Goal: Task Accomplishment & Management: Manage account settings

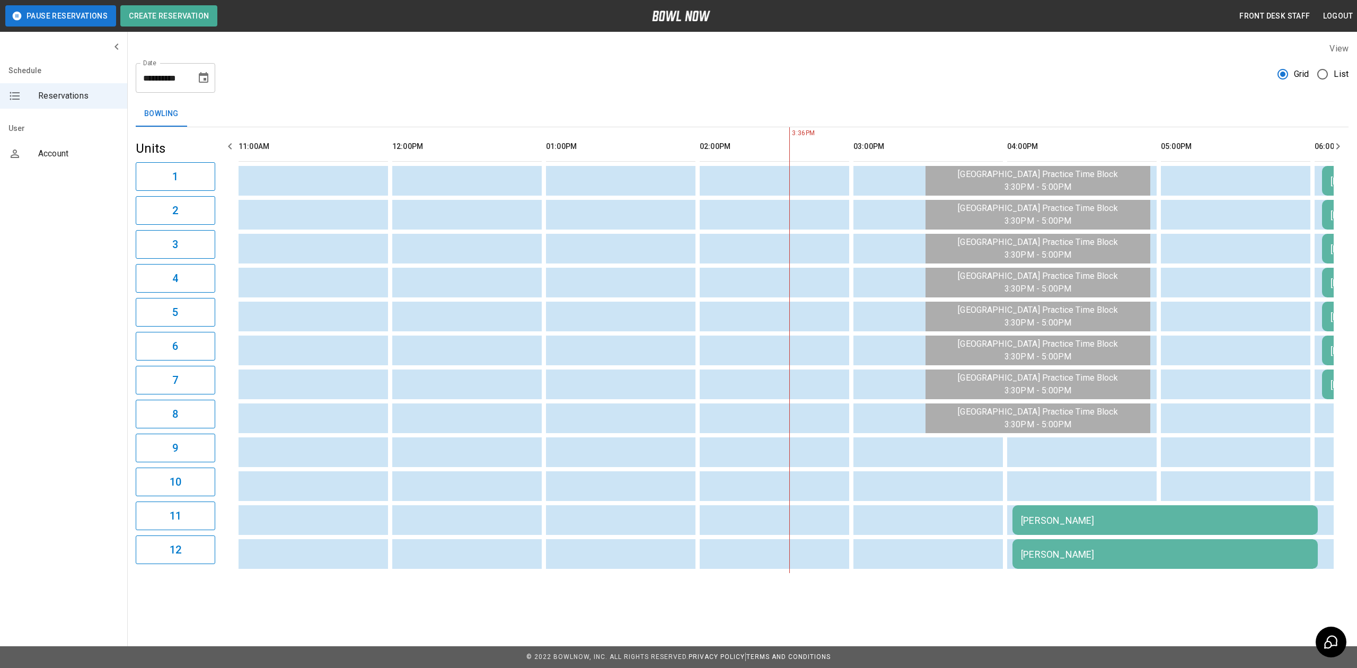
scroll to position [0, 461]
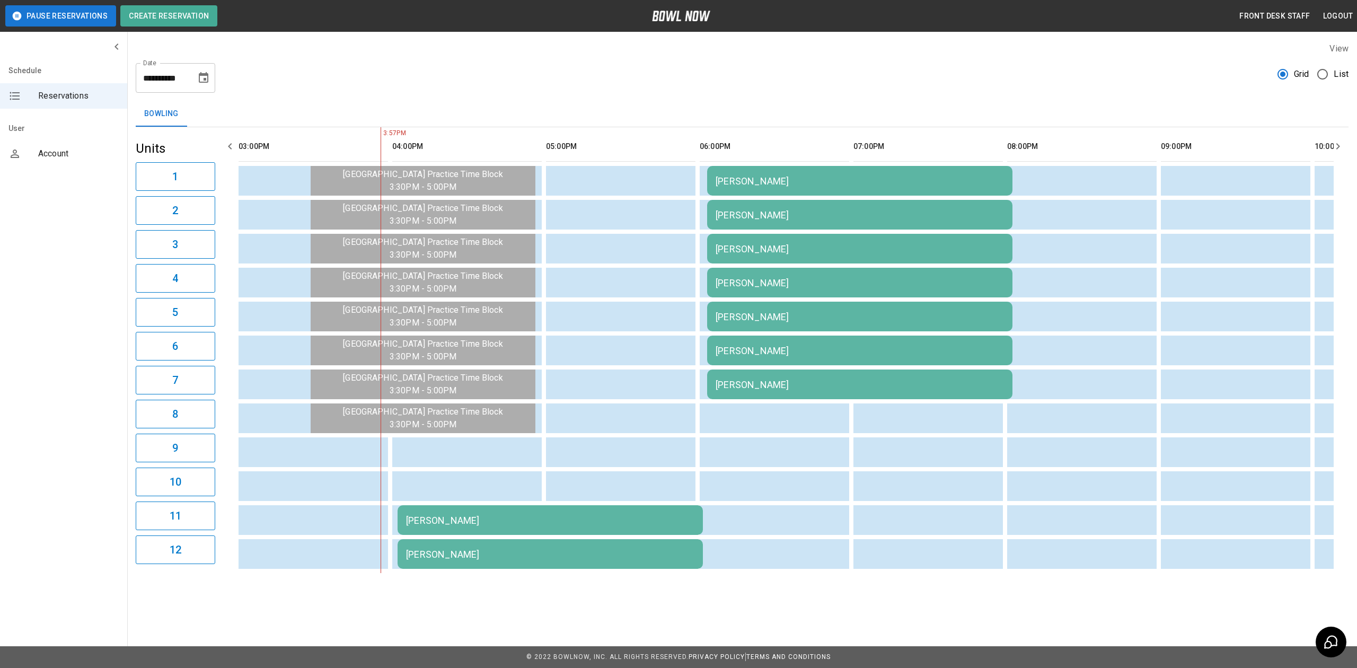
click at [469, 522] on div "[PERSON_NAME]" at bounding box center [550, 520] width 288 height 11
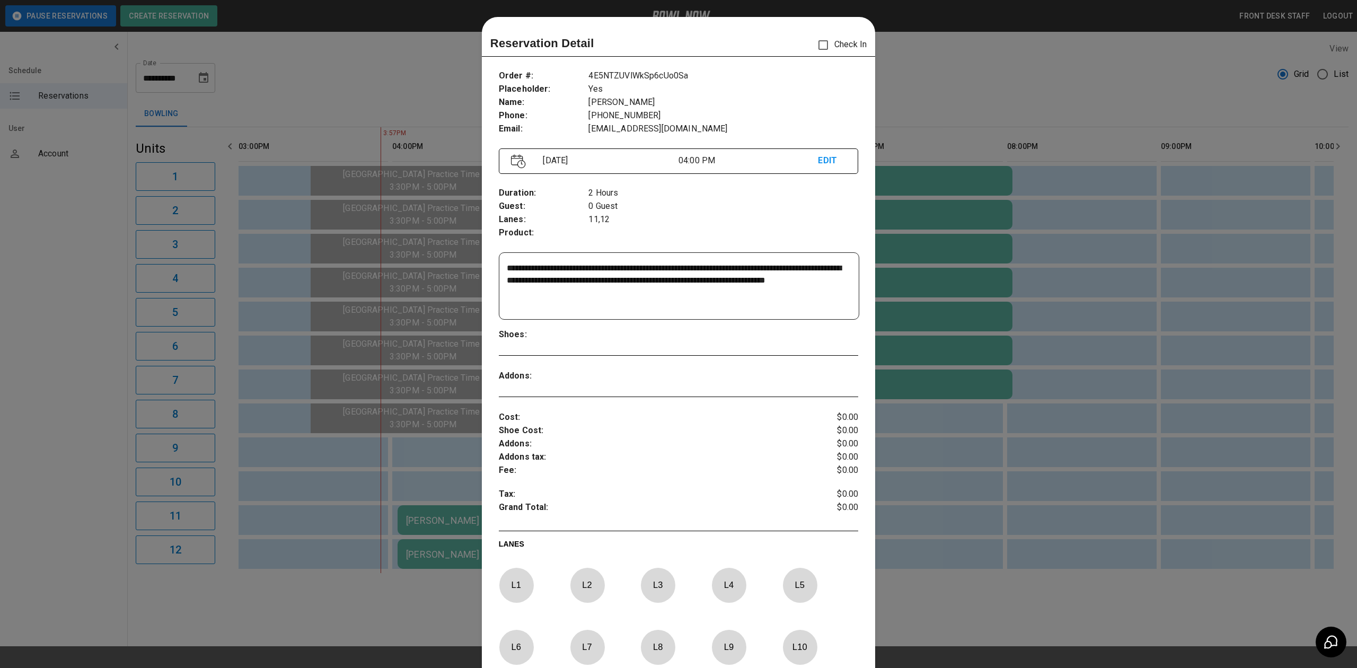
scroll to position [17, 0]
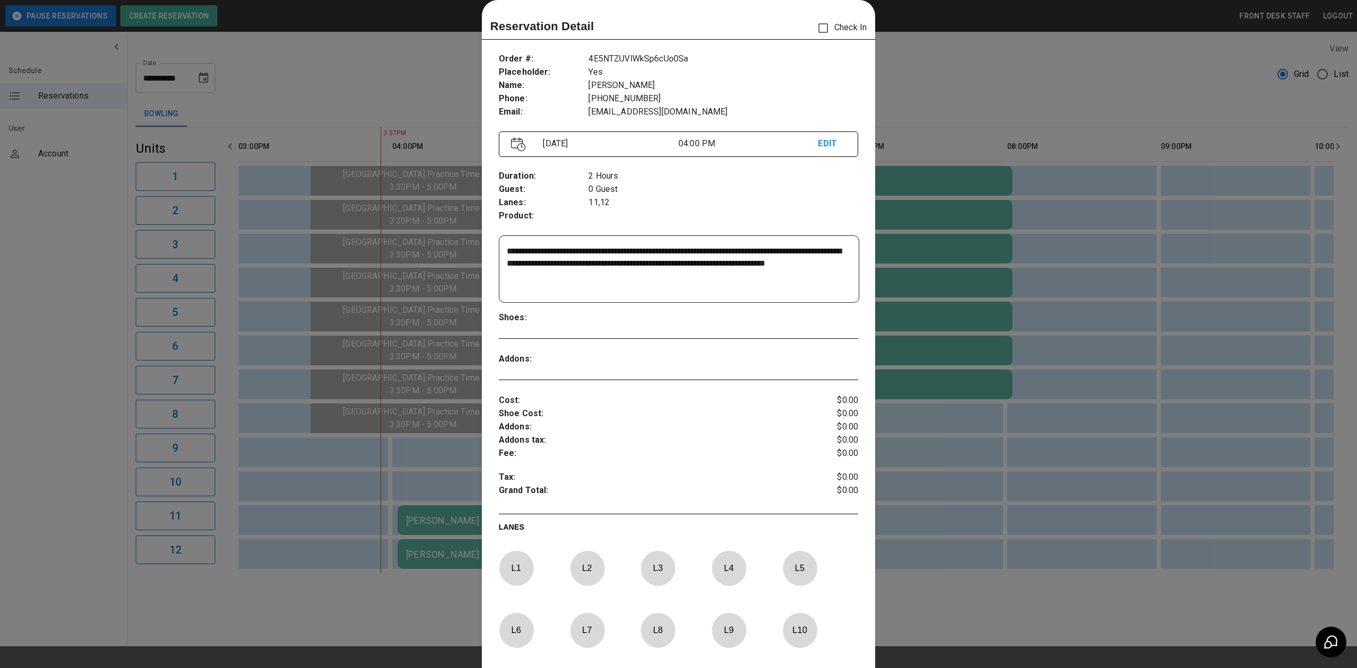
click at [968, 81] on div at bounding box center [678, 334] width 1357 height 668
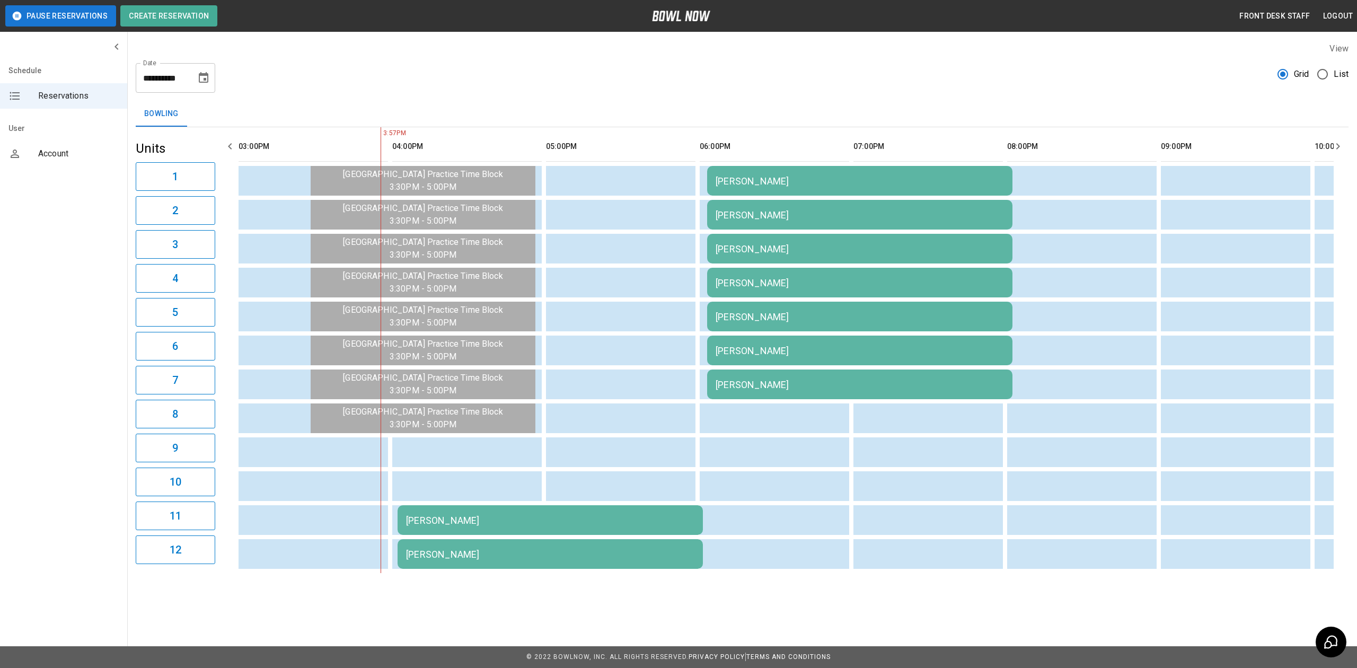
click at [574, 517] on div "[PERSON_NAME]" at bounding box center [550, 520] width 288 height 11
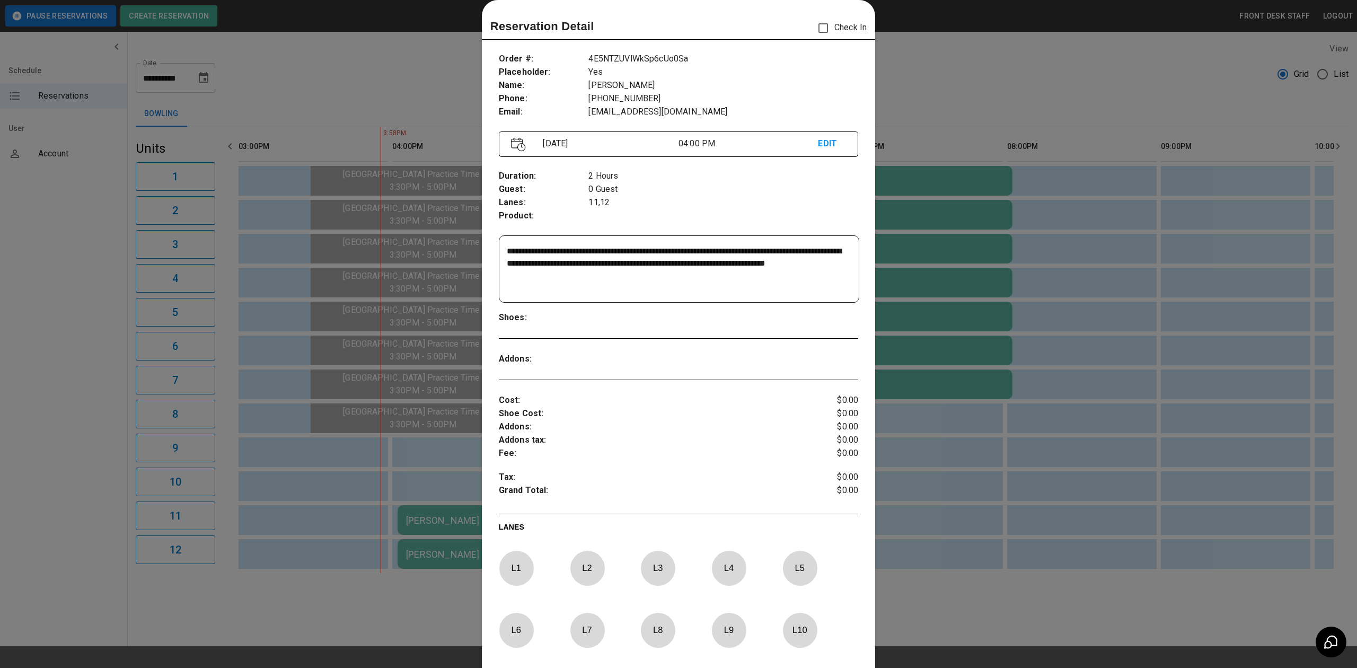
drag, startPoint x: 1101, startPoint y: 103, endPoint x: 1076, endPoint y: 100, distance: 25.1
click at [1101, 103] on div at bounding box center [678, 334] width 1357 height 668
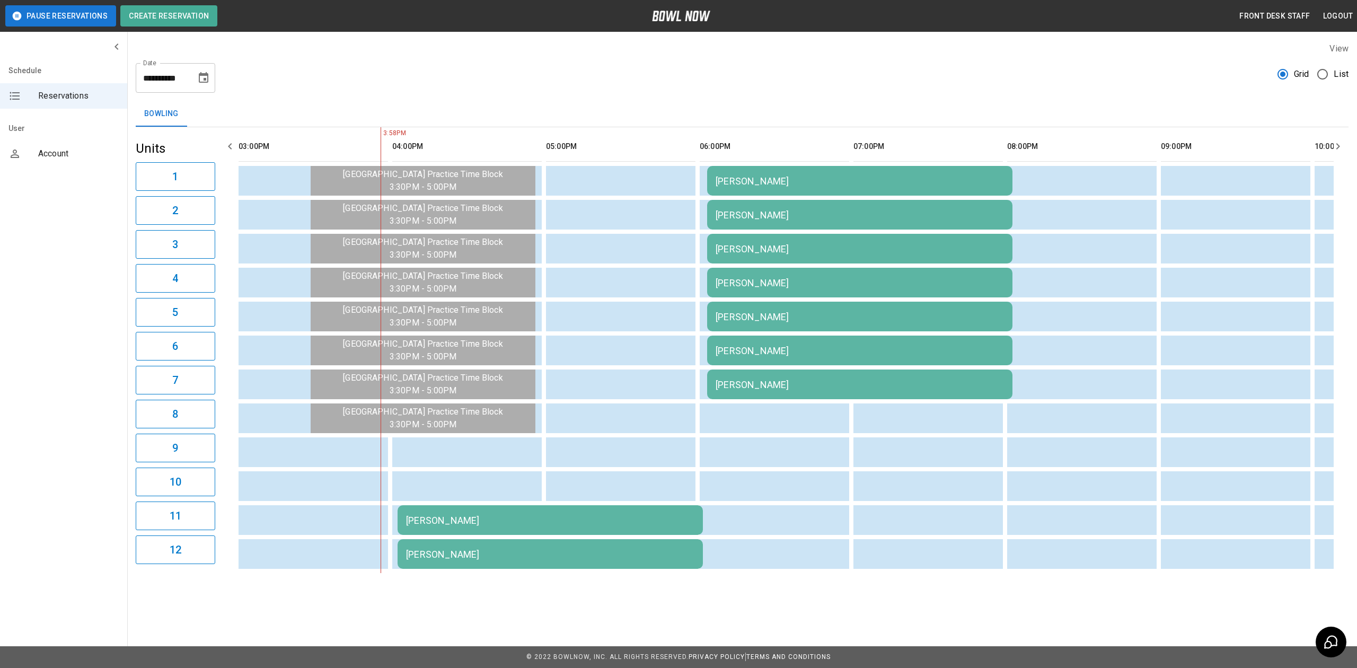
click at [467, 528] on td "[PERSON_NAME]" at bounding box center [550, 520] width 305 height 30
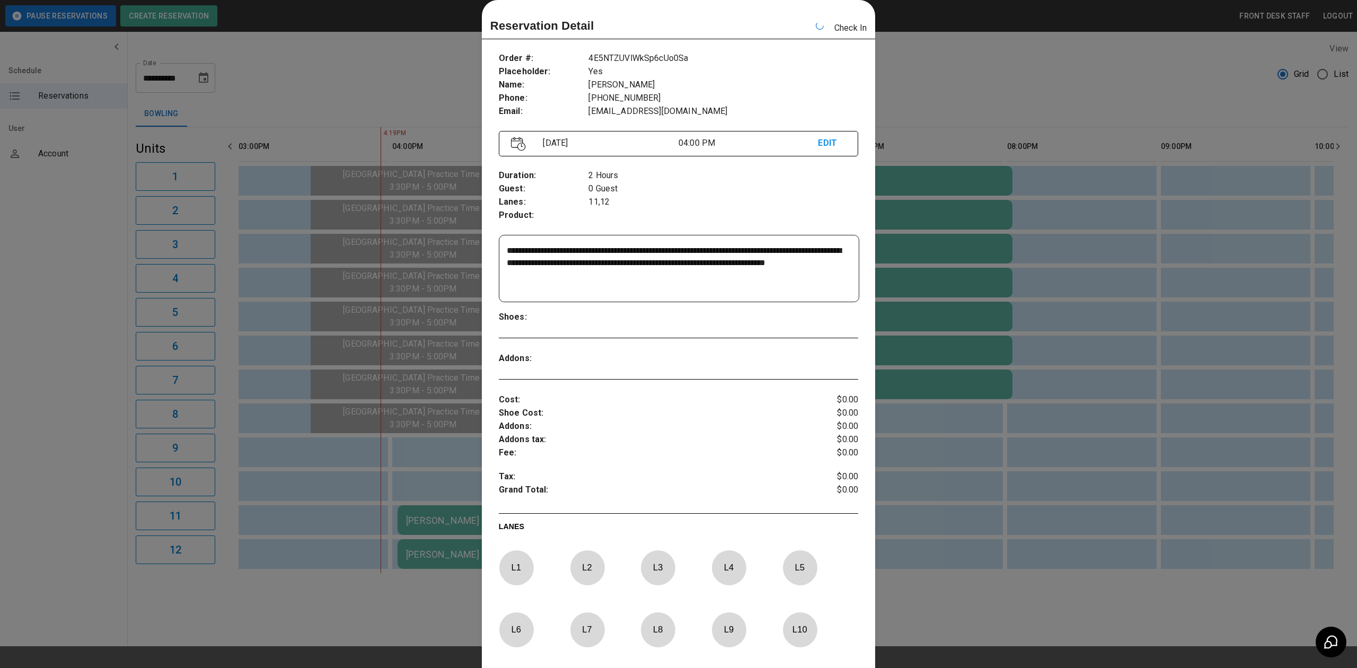
scroll to position [0, 736]
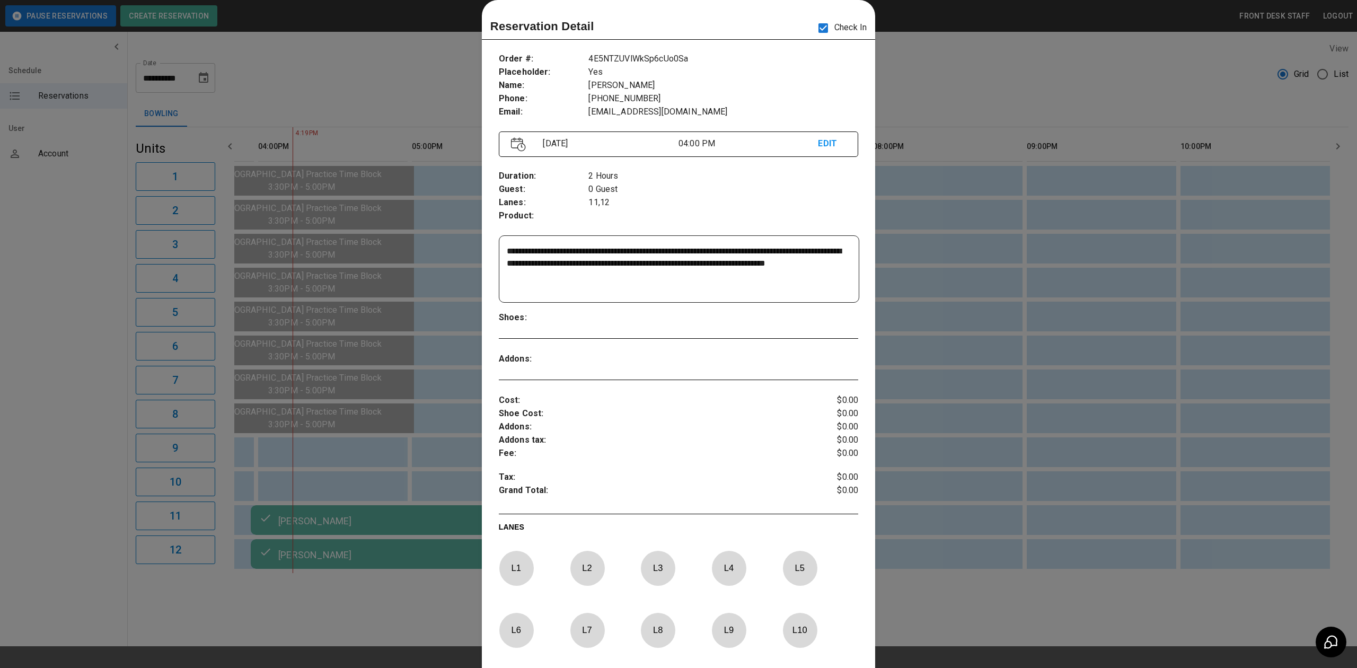
click at [1004, 184] on div at bounding box center [678, 334] width 1357 height 668
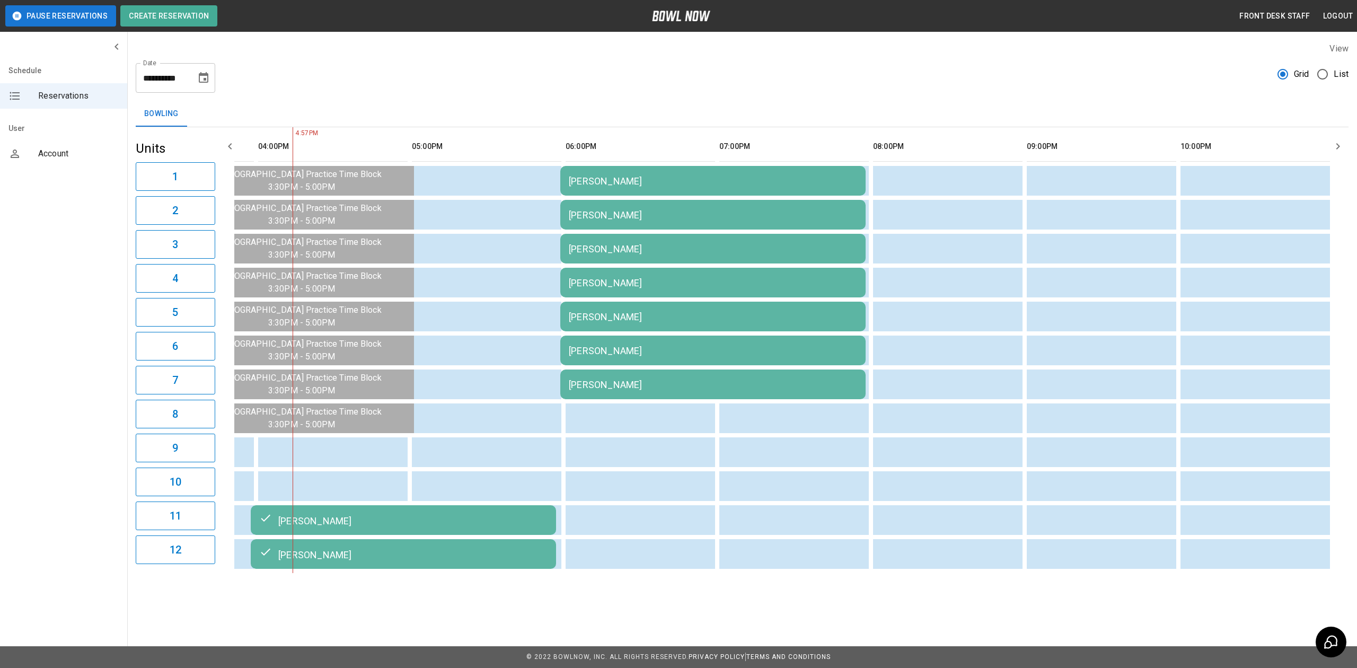
click at [594, 177] on div "[PERSON_NAME]" at bounding box center [713, 180] width 288 height 11
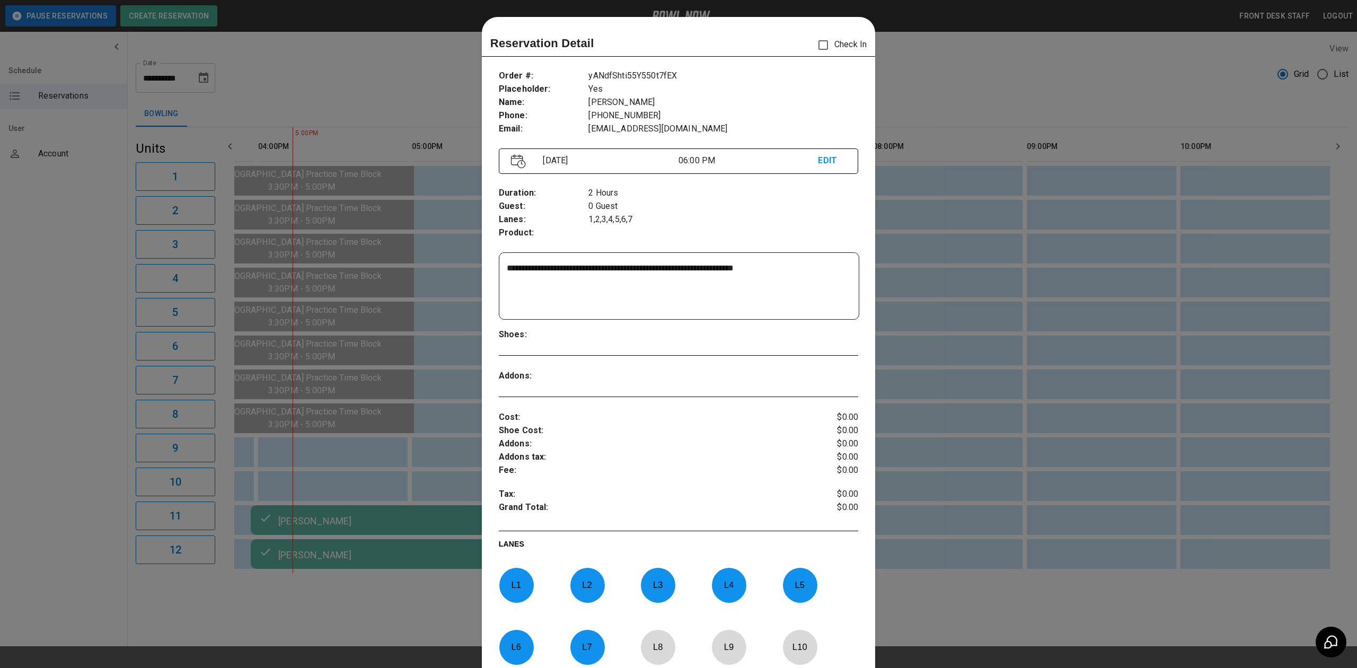
scroll to position [17, 0]
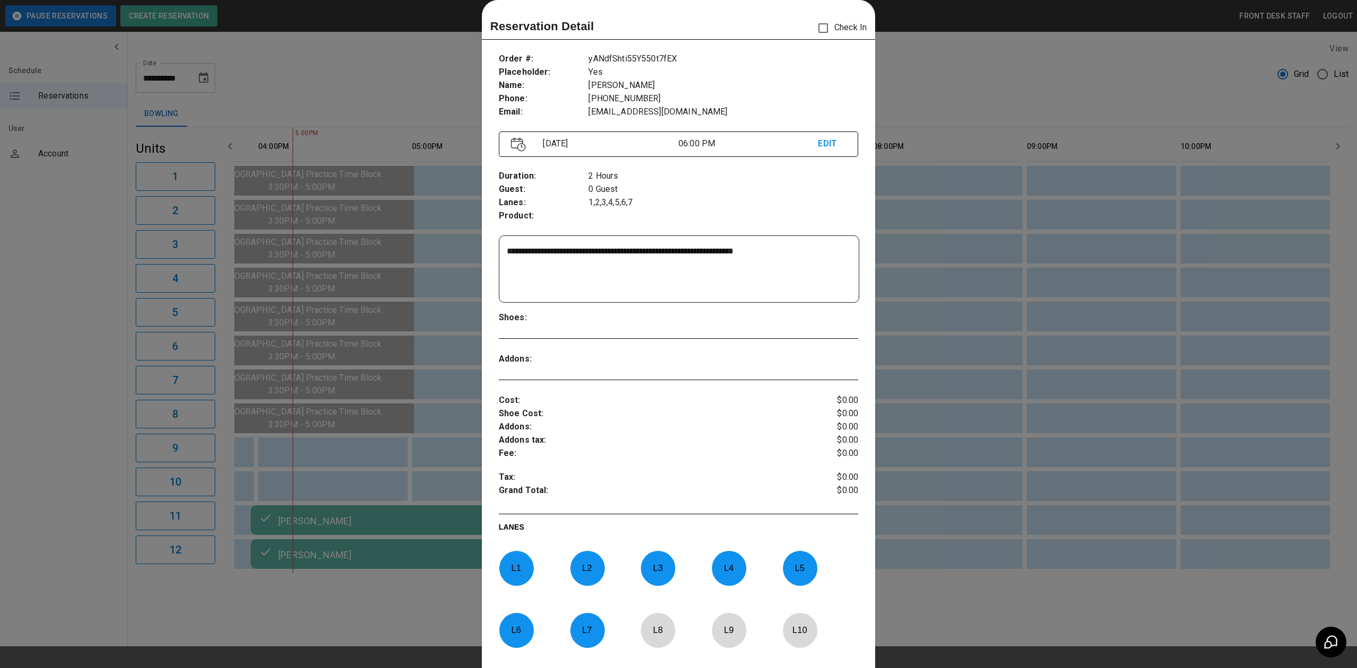
click at [1044, 69] on div at bounding box center [678, 334] width 1357 height 668
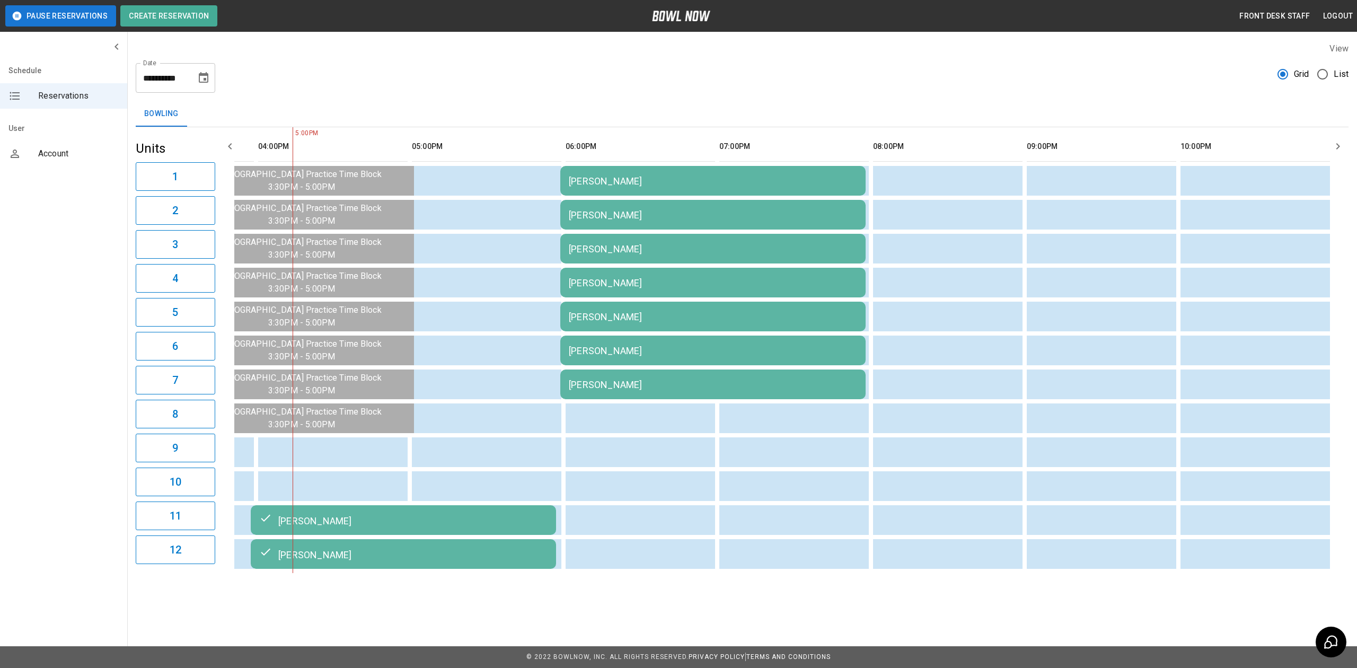
click at [723, 180] on div "[PERSON_NAME]" at bounding box center [713, 180] width 288 height 11
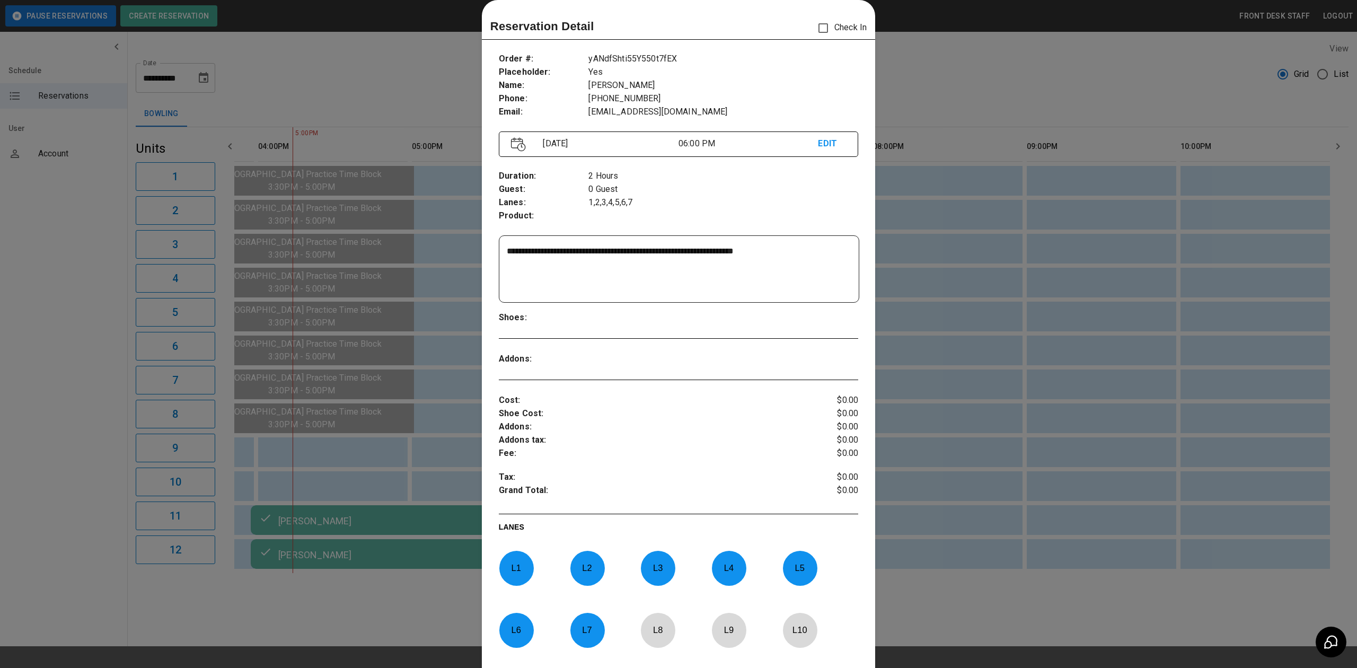
drag, startPoint x: 1031, startPoint y: 93, endPoint x: 1041, endPoint y: 134, distance: 41.5
click at [1031, 93] on div at bounding box center [678, 334] width 1357 height 668
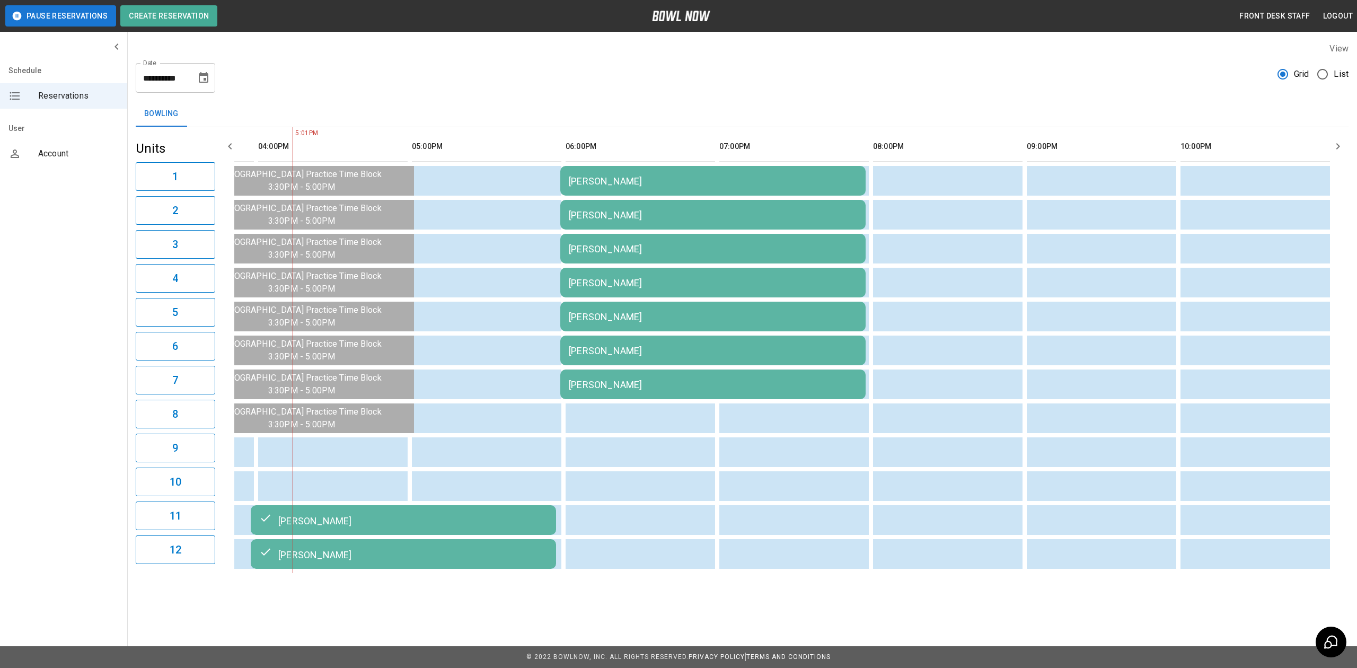
click at [637, 187] on div "[PERSON_NAME]" at bounding box center [713, 180] width 288 height 11
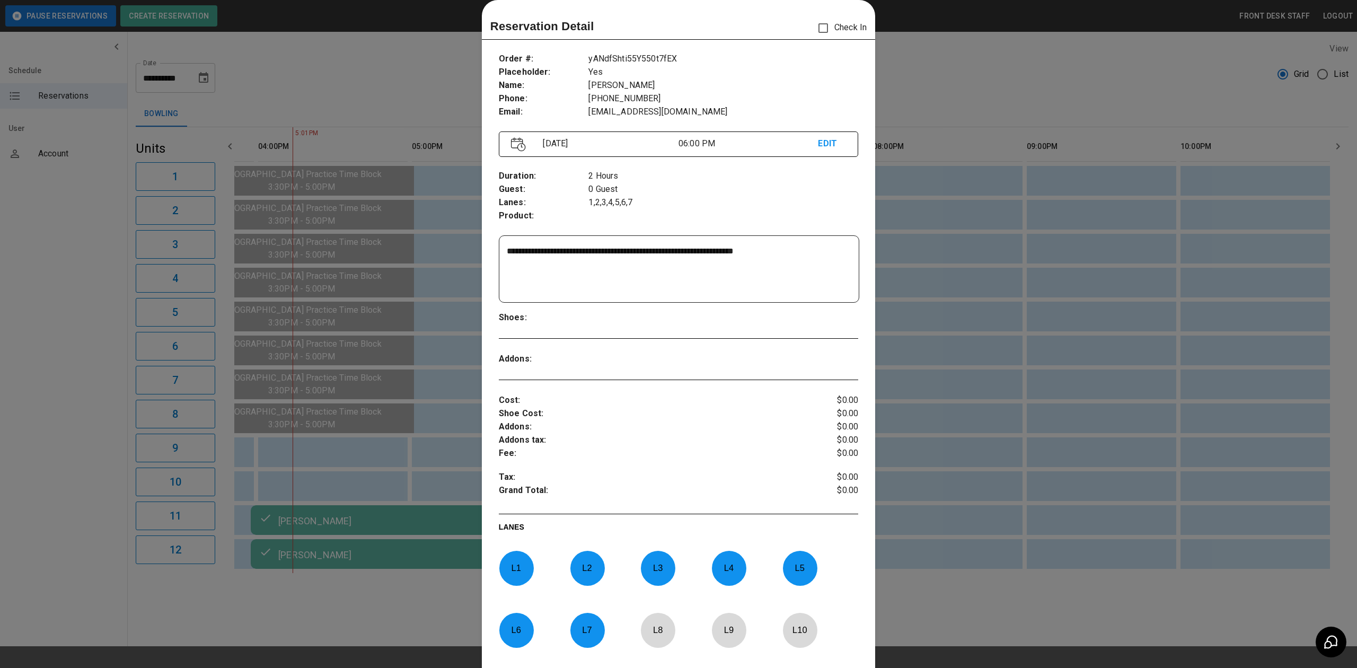
drag, startPoint x: 959, startPoint y: 84, endPoint x: 923, endPoint y: 73, distance: 37.6
click at [959, 84] on div at bounding box center [678, 334] width 1357 height 668
